Goal: Task Accomplishment & Management: Manage account settings

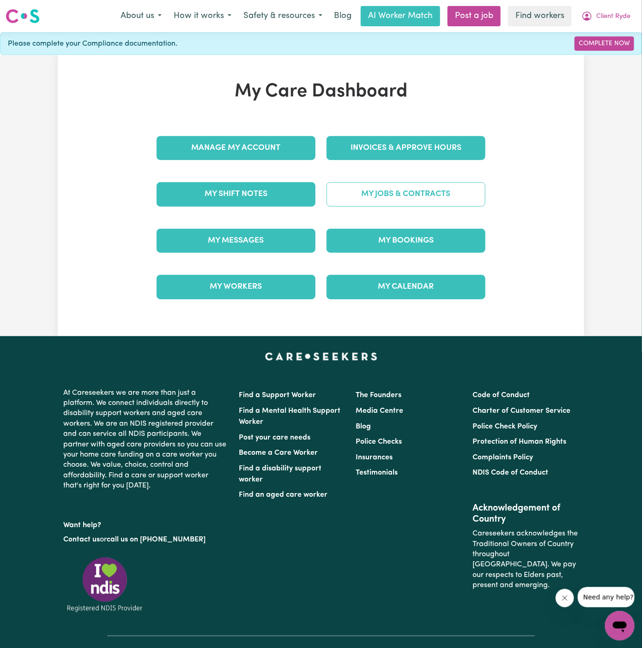
click at [377, 186] on link "My Jobs & Contracts" at bounding box center [405, 194] width 159 height 24
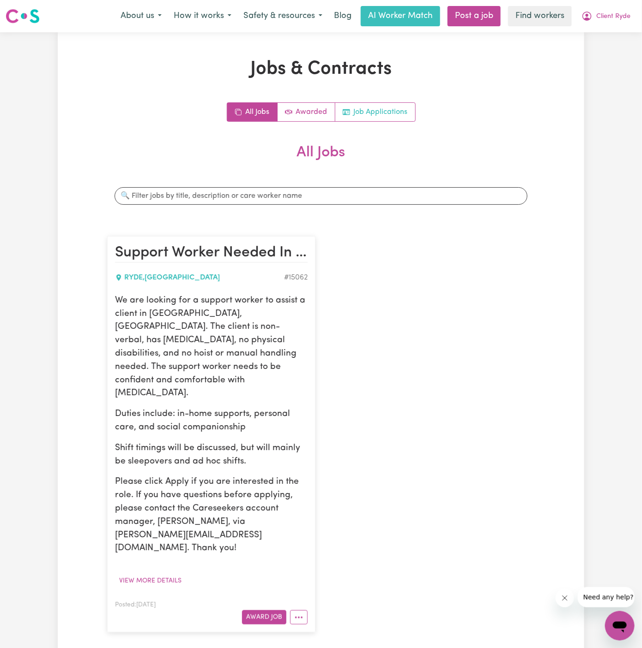
click at [385, 106] on link "Job Applications" at bounding box center [375, 112] width 80 height 18
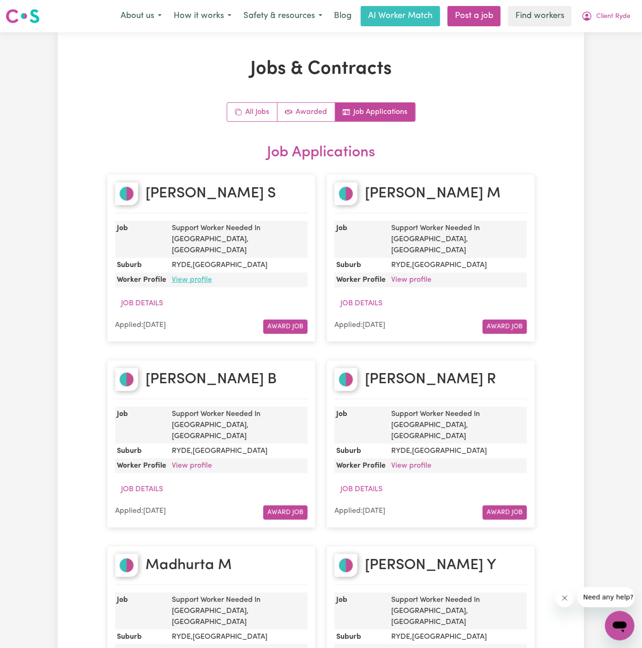
click at [193, 276] on link "View profile" at bounding box center [192, 279] width 40 height 7
click at [198, 189] on h2 "Sharmila S" at bounding box center [210, 194] width 130 height 18
copy h2 "Sharmila S"
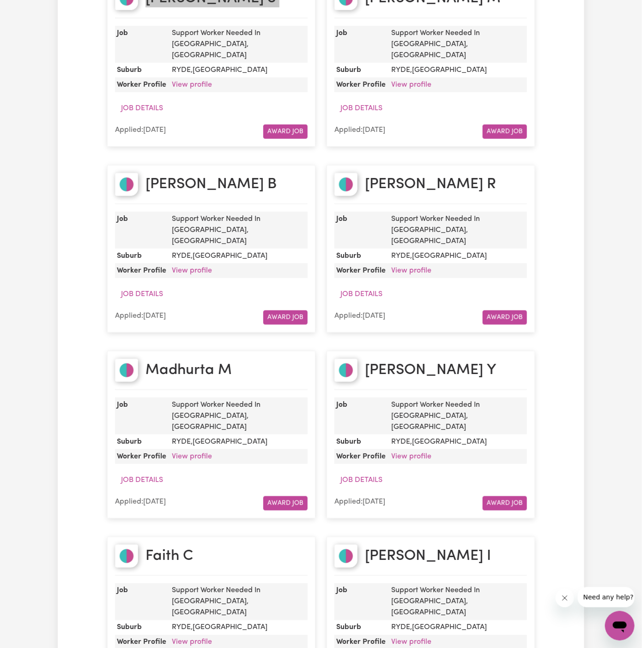
scroll to position [198, 0]
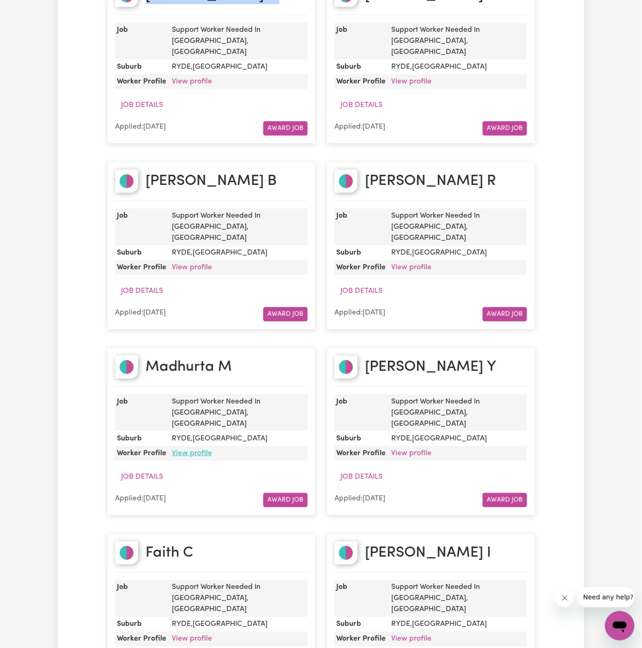
click at [203, 450] on link "View profile" at bounding box center [192, 453] width 40 height 7
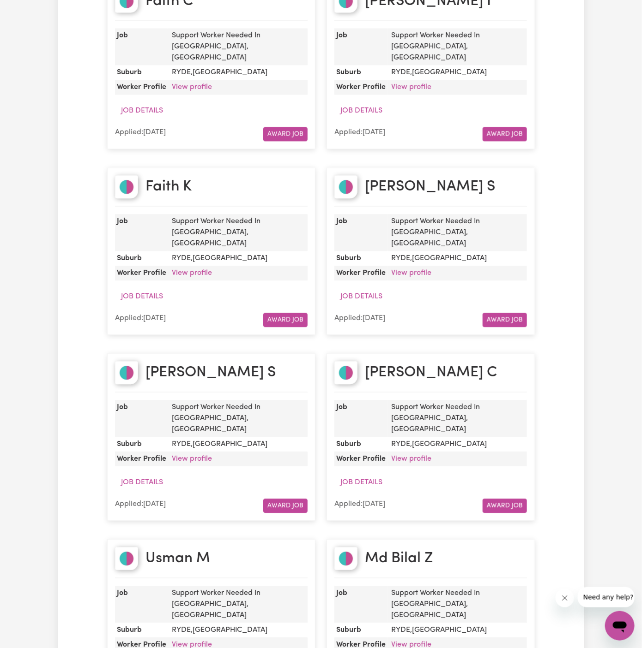
scroll to position [761, 0]
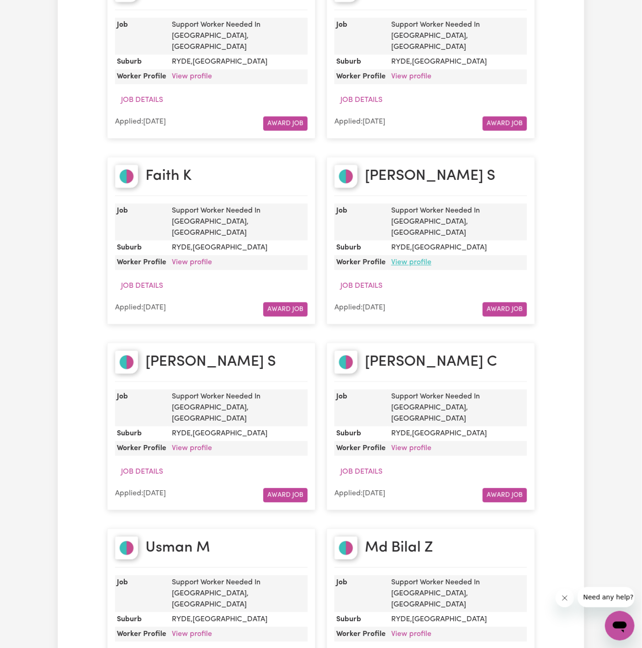
click at [414, 259] on link "View profile" at bounding box center [411, 262] width 40 height 7
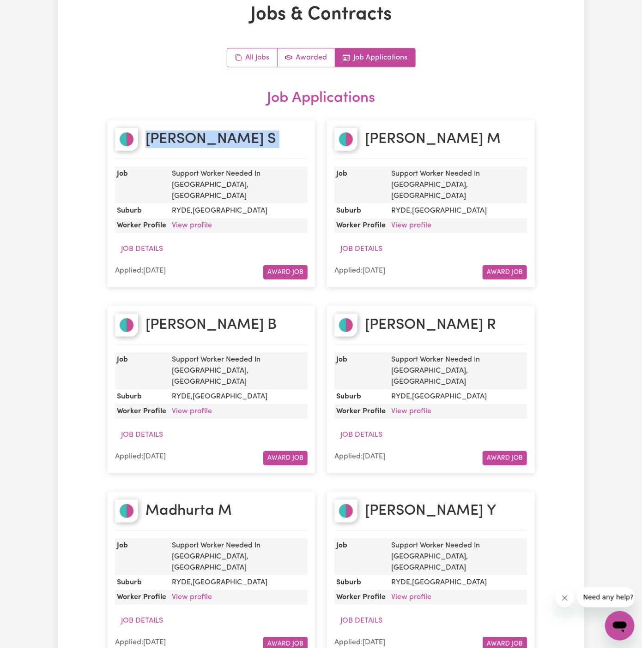
scroll to position [0, 0]
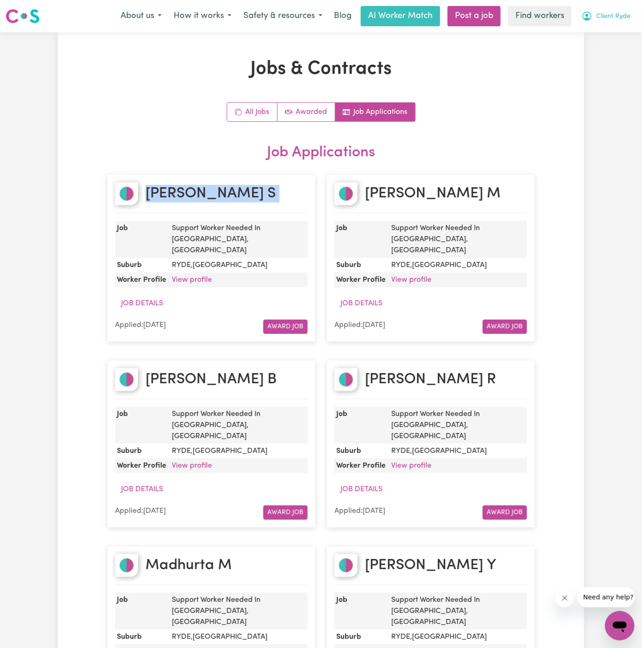
click at [606, 24] on button "Client Ryde" at bounding box center [605, 15] width 61 height 19
click at [608, 52] on link "Logout" at bounding box center [599, 53] width 73 height 18
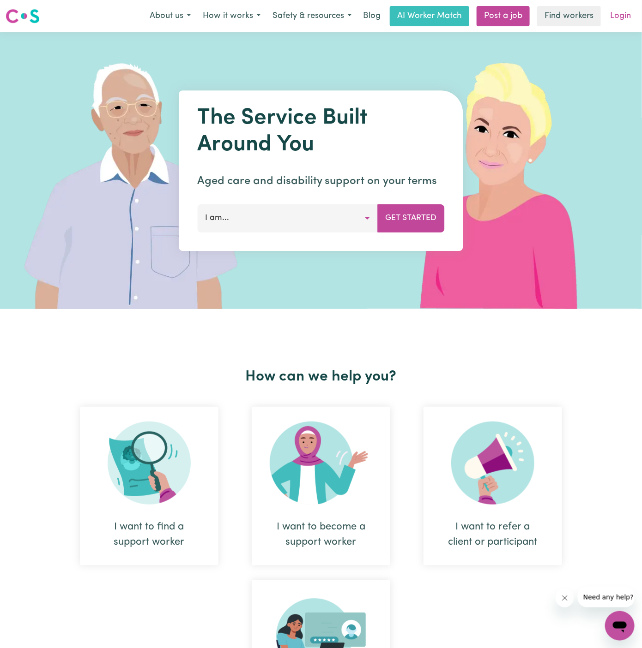
click at [618, 17] on link "Login" at bounding box center [620, 16] width 32 height 20
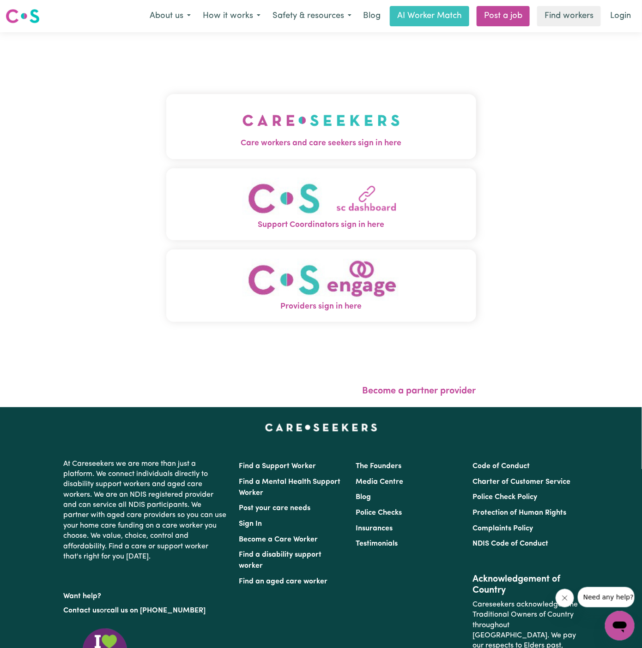
click at [312, 109] on img "Care workers and care seekers sign in here" at bounding box center [320, 120] width 157 height 34
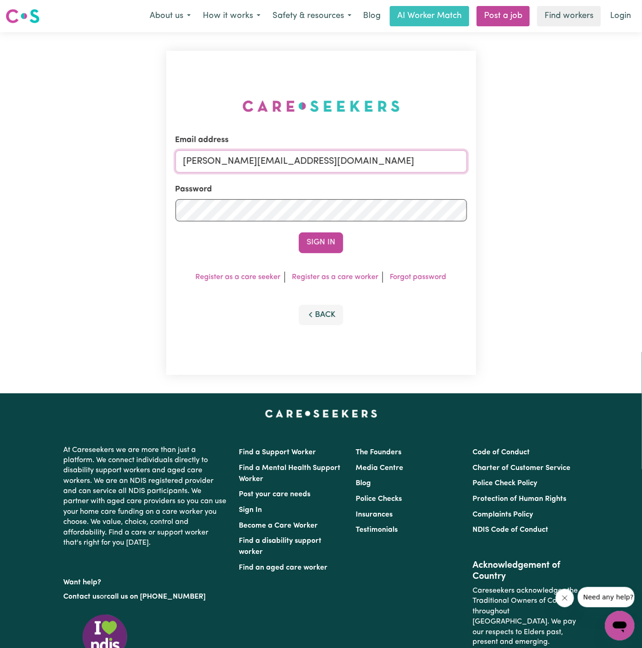
click at [390, 160] on input "dyan@careseekers.com.au" at bounding box center [320, 161] width 291 height 22
drag, startPoint x: 233, startPoint y: 161, endPoint x: 549, endPoint y: 161, distance: 316.6
click at [549, 161] on div "Email address superuser~kayefinleyYS@careseekers.com.au Password Sign In Regist…" at bounding box center [321, 212] width 642 height 361
type input "superuser~ErciliaLorcaBozaYS@careseekers.com.au"
click at [299, 233] on button "Sign In" at bounding box center [321, 243] width 44 height 20
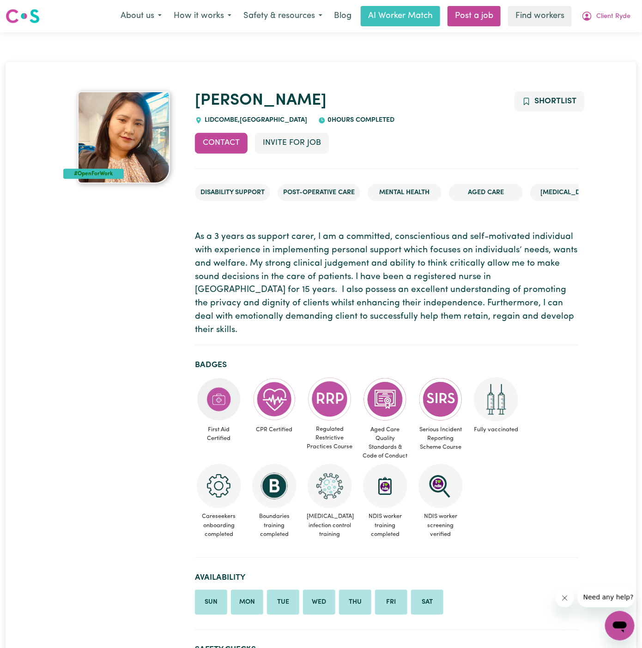
click at [217, 121] on span "[GEOGRAPHIC_DATA] , [GEOGRAPHIC_DATA]" at bounding box center [254, 120] width 105 height 7
copy span "LIDCOMBE"
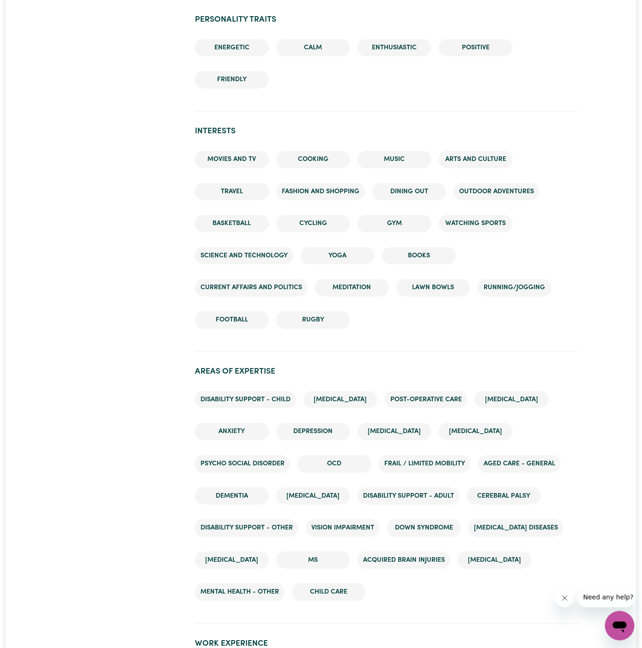
scroll to position [1399, 0]
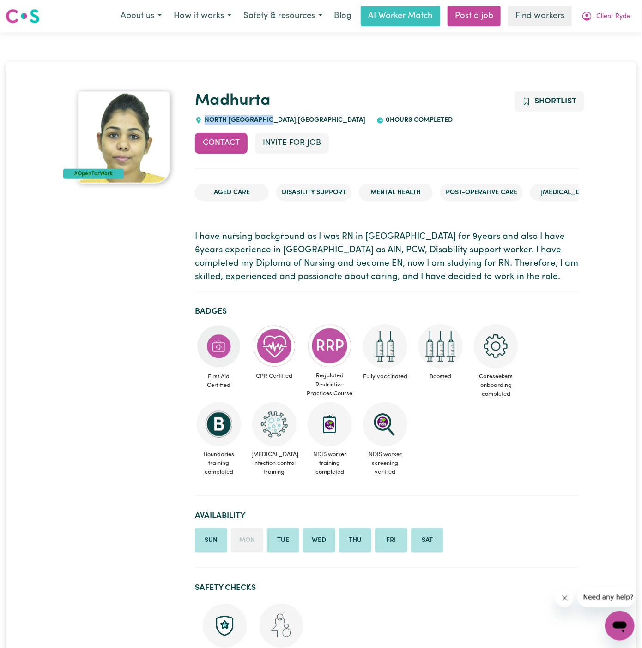
drag, startPoint x: 270, startPoint y: 118, endPoint x: 200, endPoint y: 116, distance: 69.7
click at [200, 116] on div "[GEOGRAPHIC_DATA] , [GEOGRAPHIC_DATA]" at bounding box center [280, 120] width 170 height 10
copy span "NORTH [GEOGRAPHIC_DATA]"
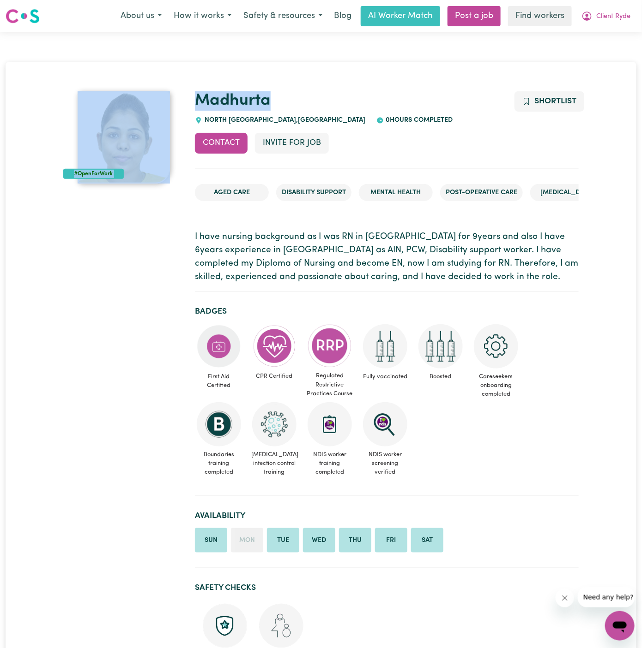
drag, startPoint x: 276, startPoint y: 113, endPoint x: 182, endPoint y: 108, distance: 93.8
click at [295, 104] on h1 "Madhurta" at bounding box center [387, 100] width 384 height 19
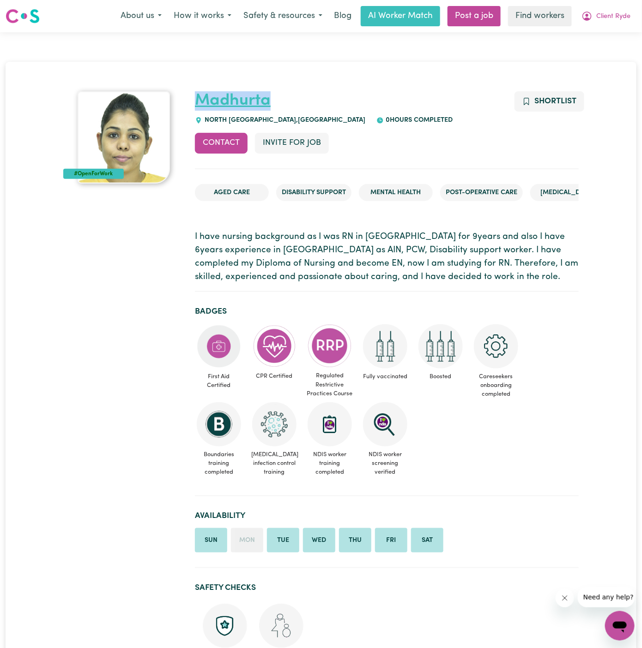
drag, startPoint x: 295, startPoint y: 104, endPoint x: 209, endPoint y: 102, distance: 86.3
click at [209, 102] on h1 "Madhurta" at bounding box center [387, 100] width 384 height 19
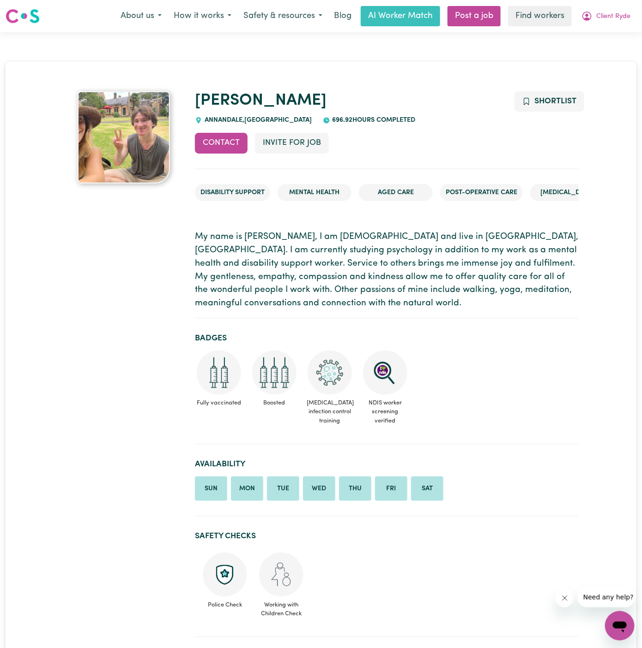
click at [217, 123] on span "ANNANDALE , New South Wales" at bounding box center [256, 120] width 109 height 7
